Goal: Task Accomplishment & Management: Manage account settings

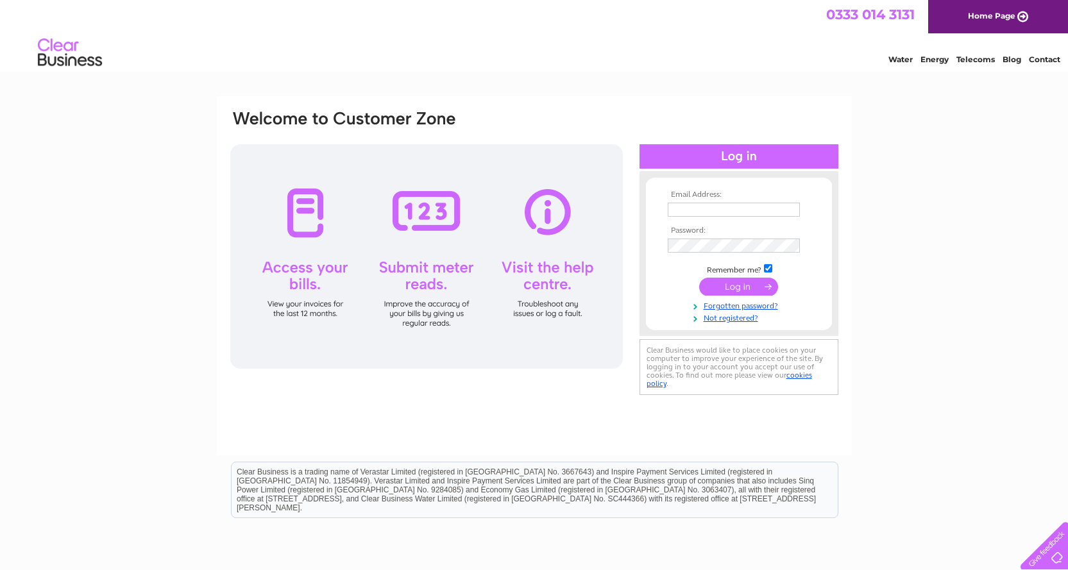
drag, startPoint x: 755, startPoint y: 201, endPoint x: 754, endPoint y: 210, distance: 9.1
click at [754, 201] on td at bounding box center [739, 209] width 149 height 21
click at [753, 212] on input "text" at bounding box center [734, 210] width 132 height 14
click at [859, 162] on div "Email Address: Password:" at bounding box center [534, 385] width 1068 height 579
click at [763, 204] on input "text" at bounding box center [734, 210] width 132 height 14
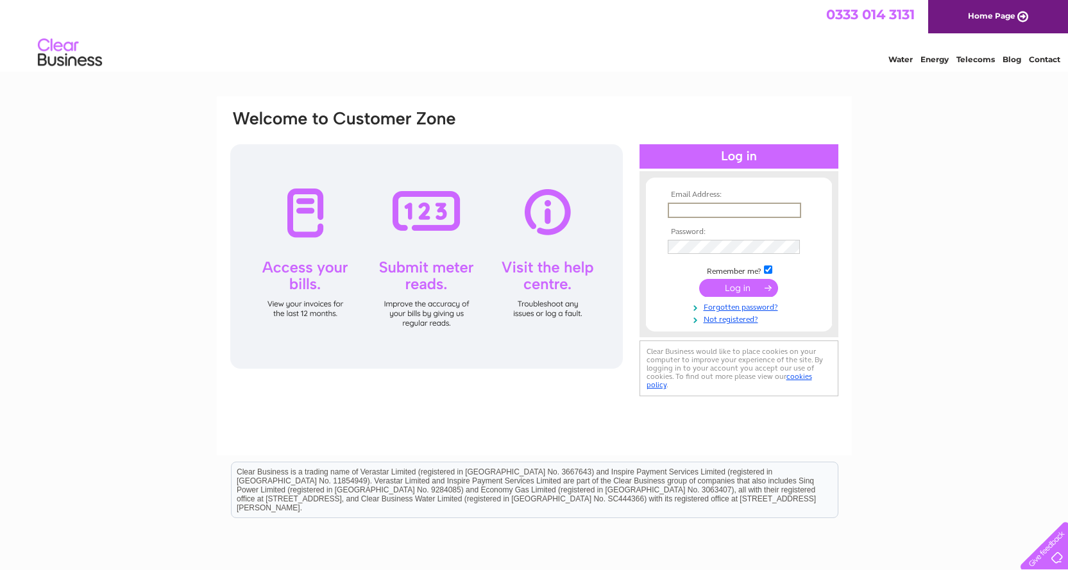
click at [892, 162] on div "Email Address: Password:" at bounding box center [534, 385] width 1068 height 579
click at [738, 207] on input "text" at bounding box center [734, 210] width 133 height 15
click at [768, 210] on input "text" at bounding box center [734, 210] width 132 height 14
click at [755, 216] on input "text" at bounding box center [734, 210] width 132 height 14
paste input "accounts@stayatport.com"
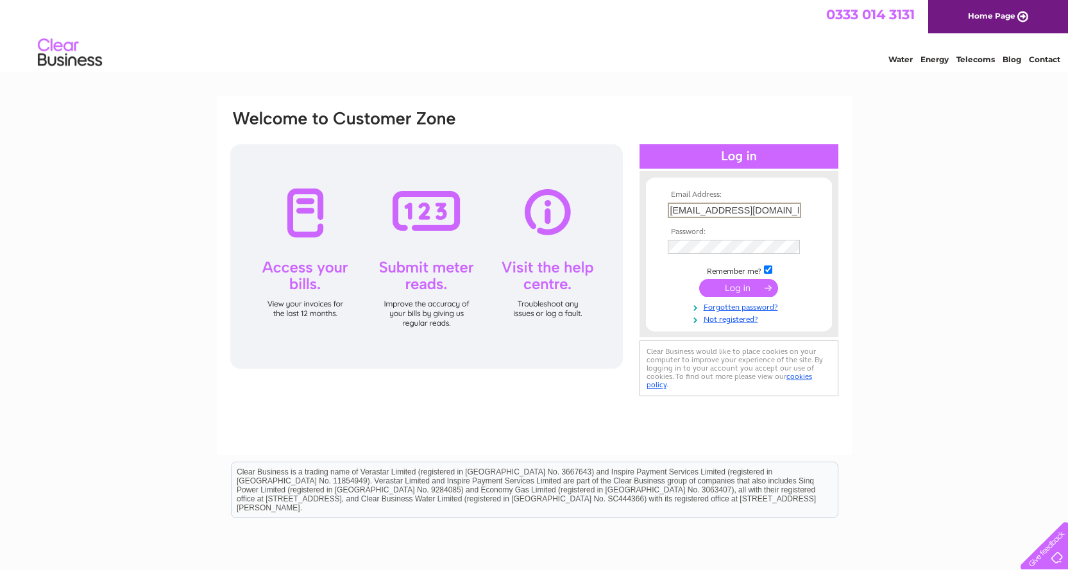
type input "accounts@stayatport.com"
click at [754, 285] on input "submit" at bounding box center [738, 288] width 79 height 18
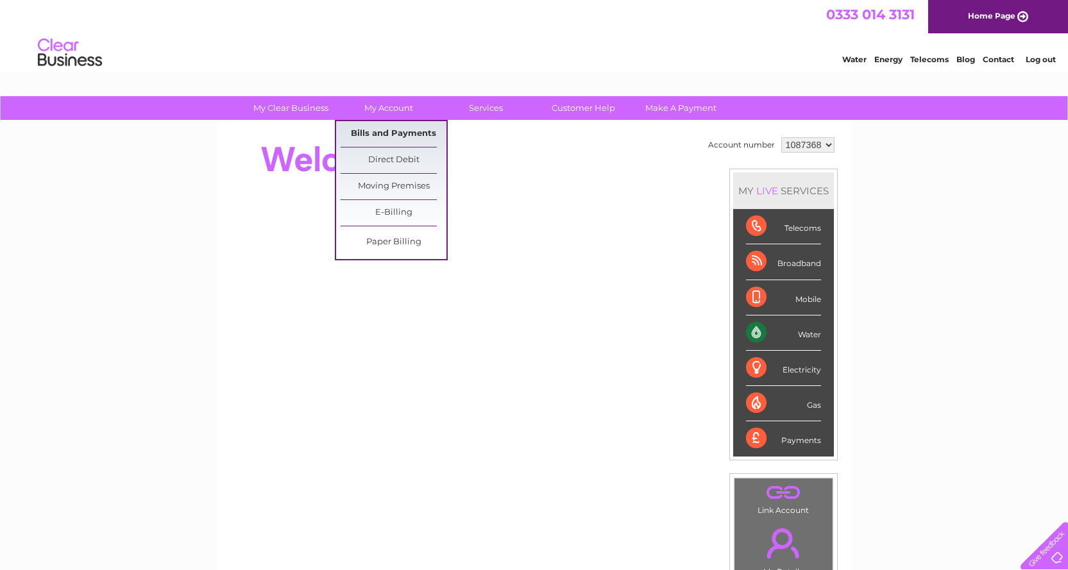
click at [379, 137] on link "Bills and Payments" at bounding box center [394, 134] width 106 height 26
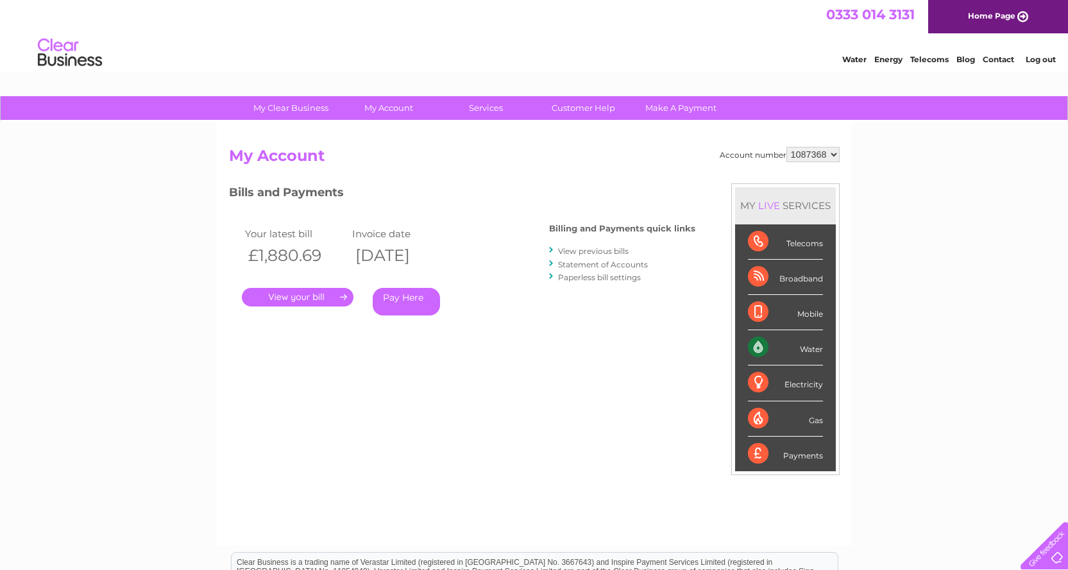
click at [340, 301] on link "." at bounding box center [298, 297] width 112 height 19
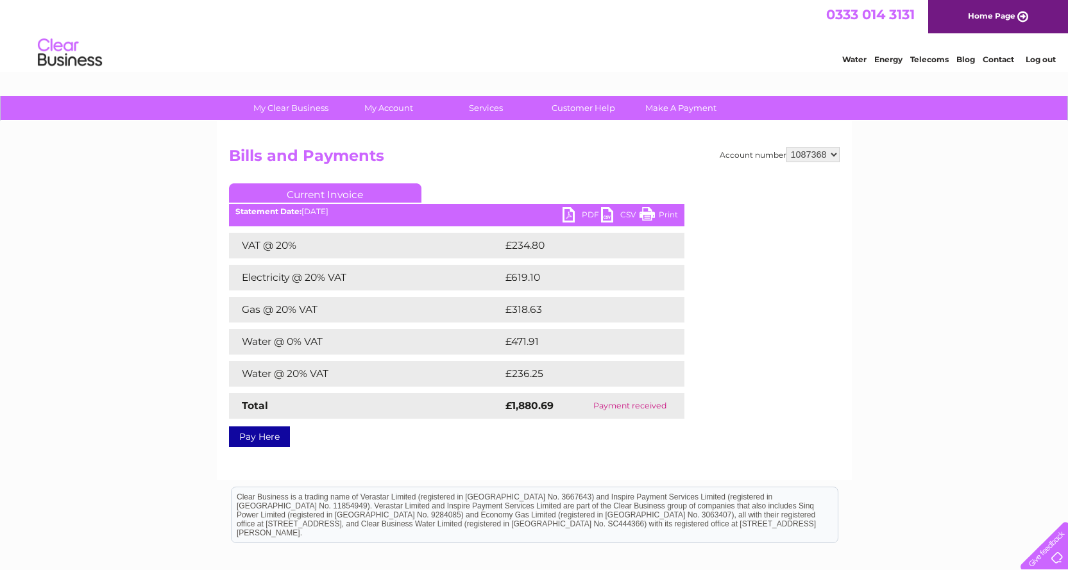
click at [581, 213] on link "PDF" at bounding box center [582, 216] width 38 height 19
